Goal: Submit feedback/report problem

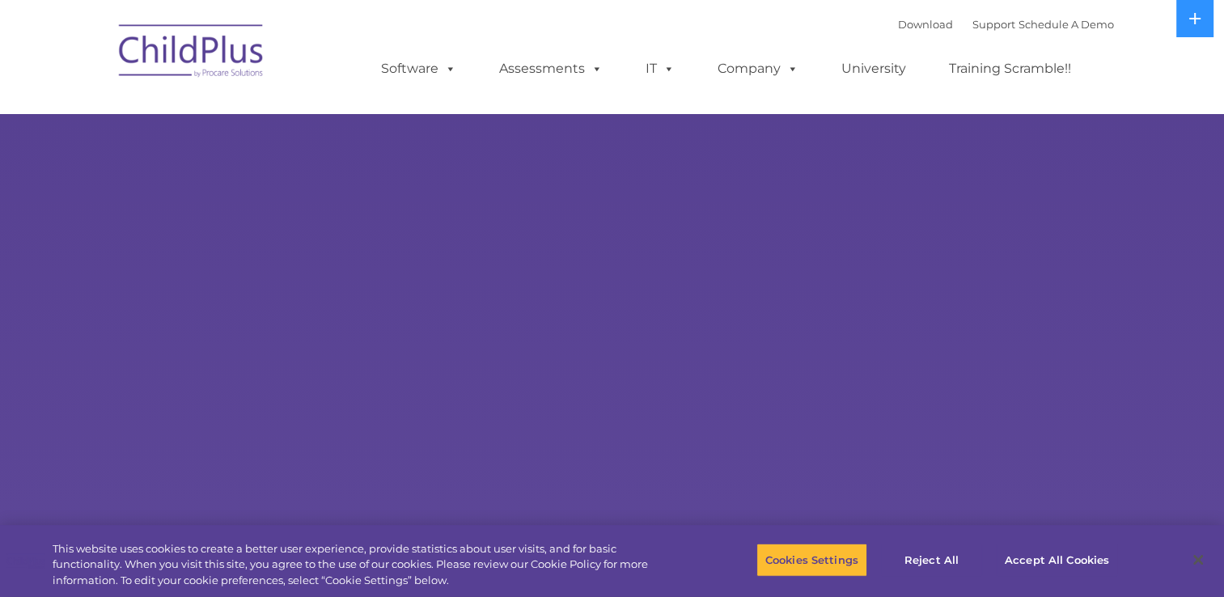
select select "MEDIUM"
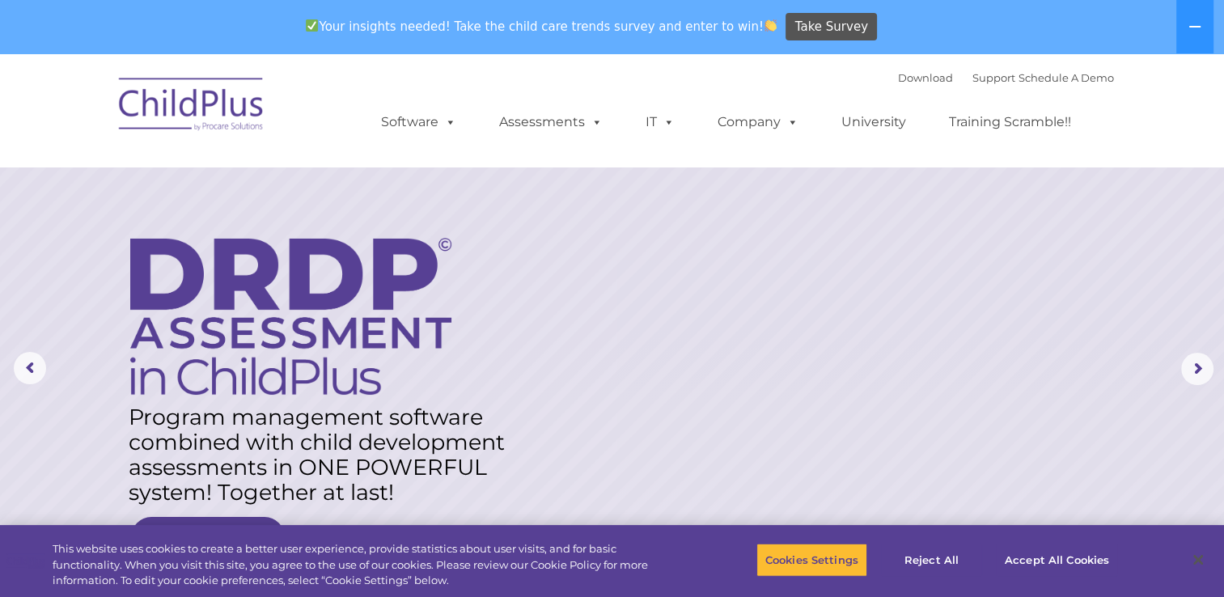
drag, startPoint x: 811, startPoint y: 493, endPoint x: 683, endPoint y: 312, distance: 222.2
click at [683, 312] on rs-layer at bounding box center [612, 368] width 1224 height 631
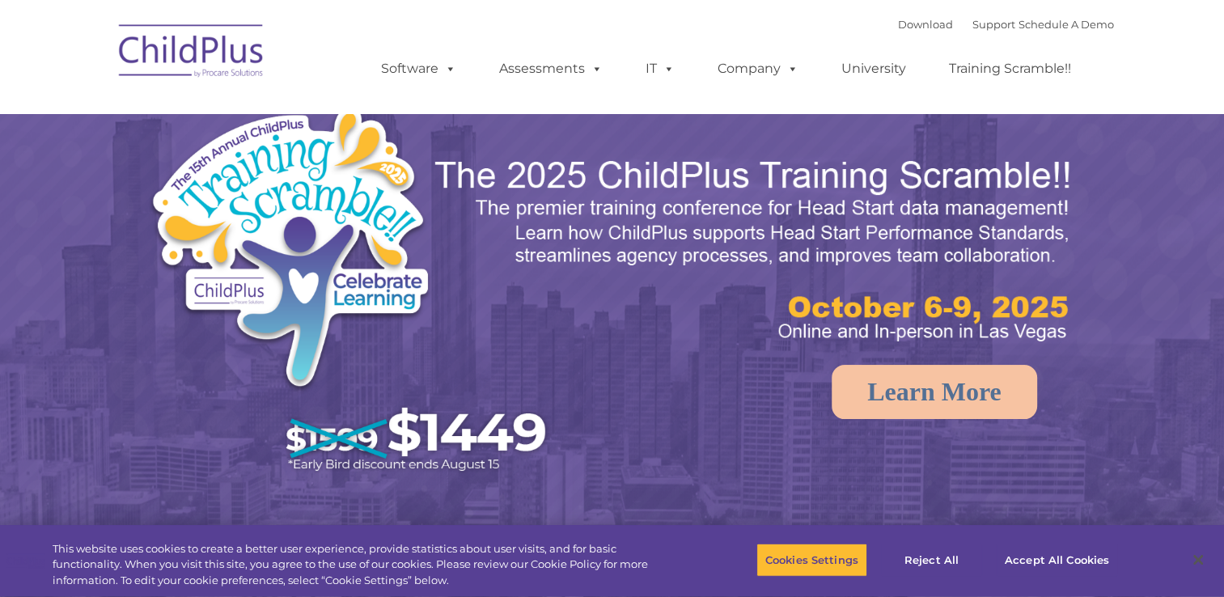
select select "MEDIUM"
